Goal: Information Seeking & Learning: Find contact information

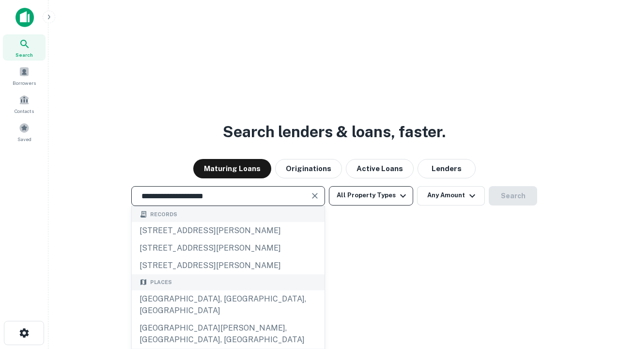
click at [228, 319] on div "Santa Monica, CA, USA" at bounding box center [228, 304] width 193 height 29
click at [371, 195] on button "All Property Types" at bounding box center [371, 195] width 84 height 19
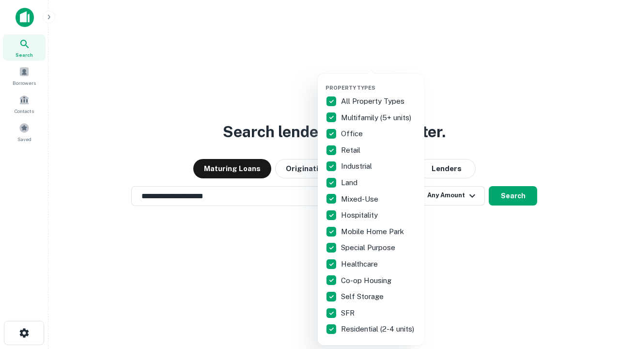
type input "**********"
click at [379, 81] on button "button" at bounding box center [378, 81] width 107 height 0
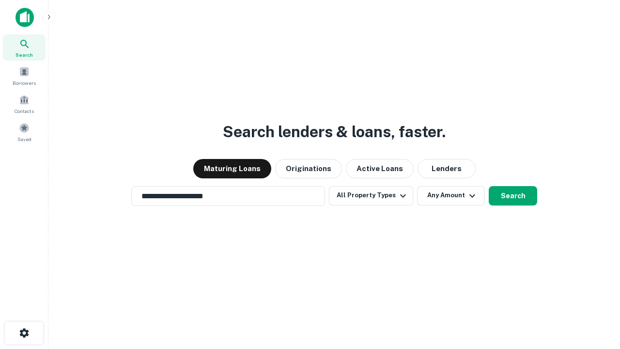
scroll to position [15, 0]
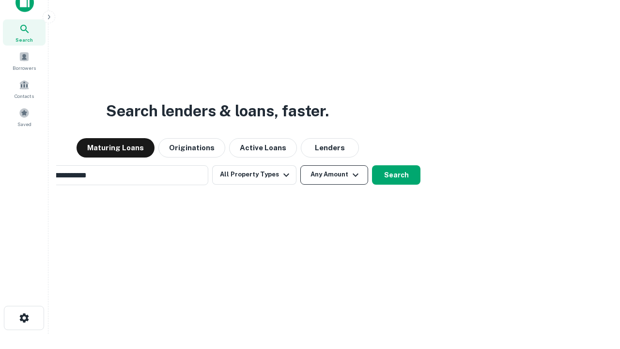
click at [300, 165] on button "Any Amount" at bounding box center [334, 174] width 68 height 19
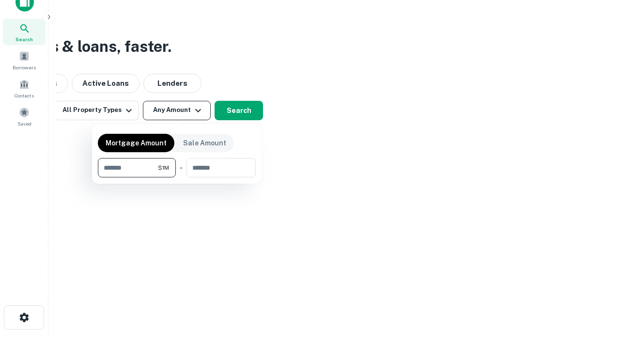
type input "*******"
click at [177, 177] on button "button" at bounding box center [177, 177] width 158 height 0
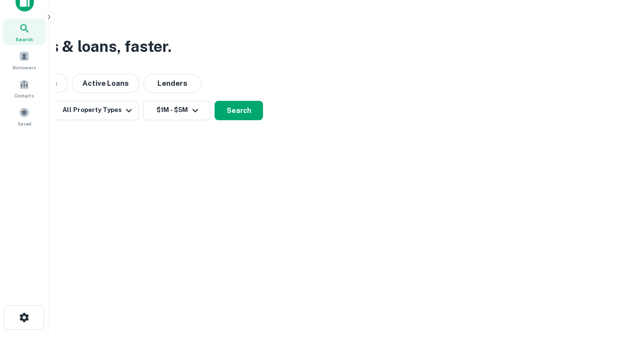
scroll to position [15, 0]
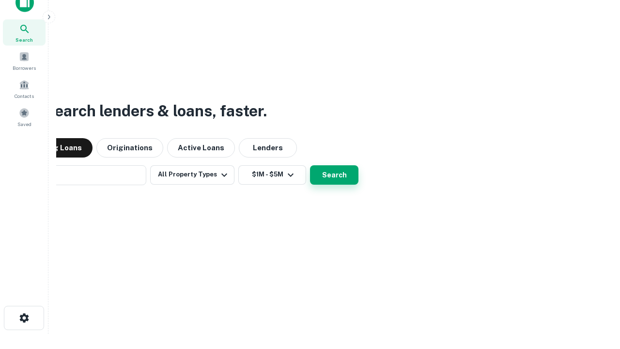
click at [310, 165] on button "Search" at bounding box center [334, 174] width 48 height 19
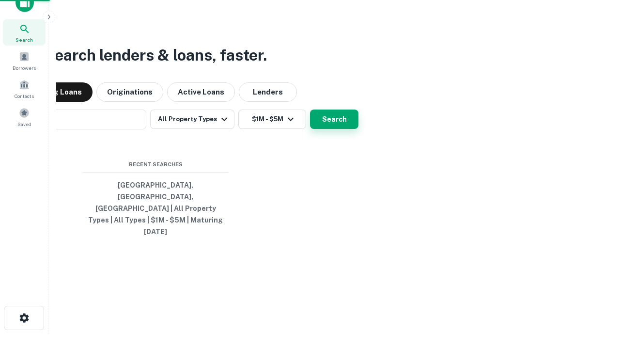
scroll to position [15, 0]
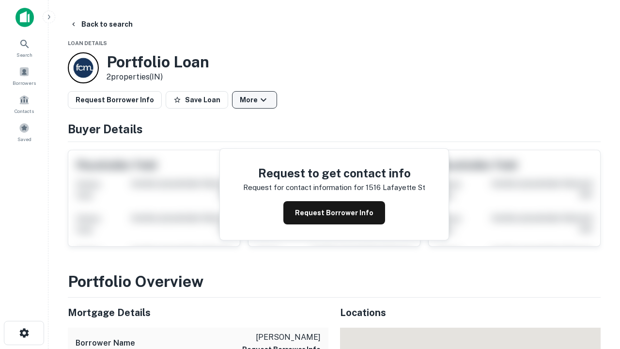
click at [254, 100] on button "More" at bounding box center [254, 99] width 45 height 17
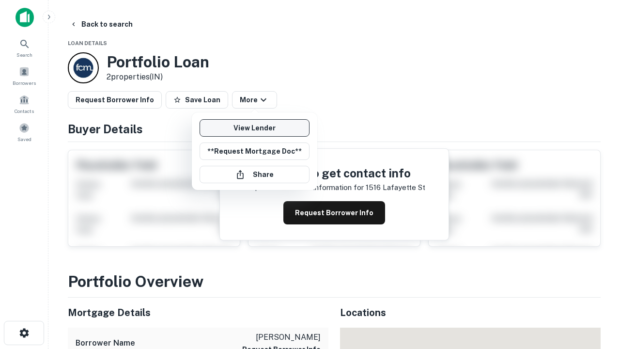
click at [254, 128] on link "View Lender" at bounding box center [254, 127] width 110 height 17
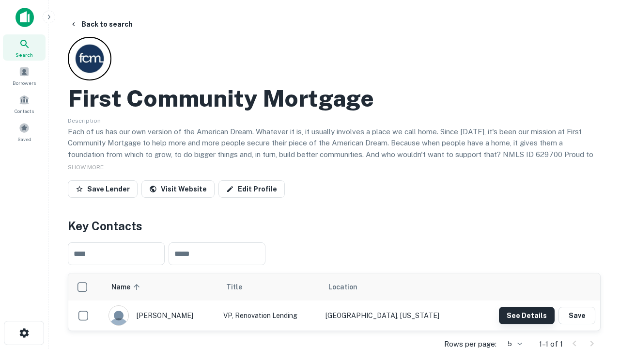
click at [526, 315] on button "See Details" at bounding box center [527, 314] width 56 height 17
